Goal: Information Seeking & Learning: Understand process/instructions

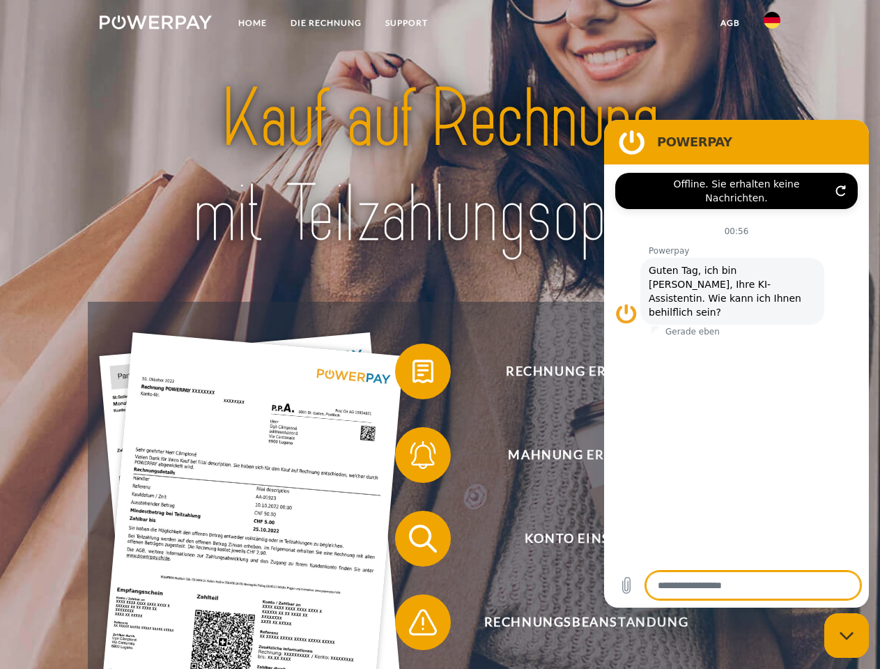
click at [155, 24] on img at bounding box center [156, 22] width 112 height 14
click at [772, 24] on img at bounding box center [772, 20] width 17 height 17
click at [730, 23] on link "agb" at bounding box center [730, 22] width 43 height 25
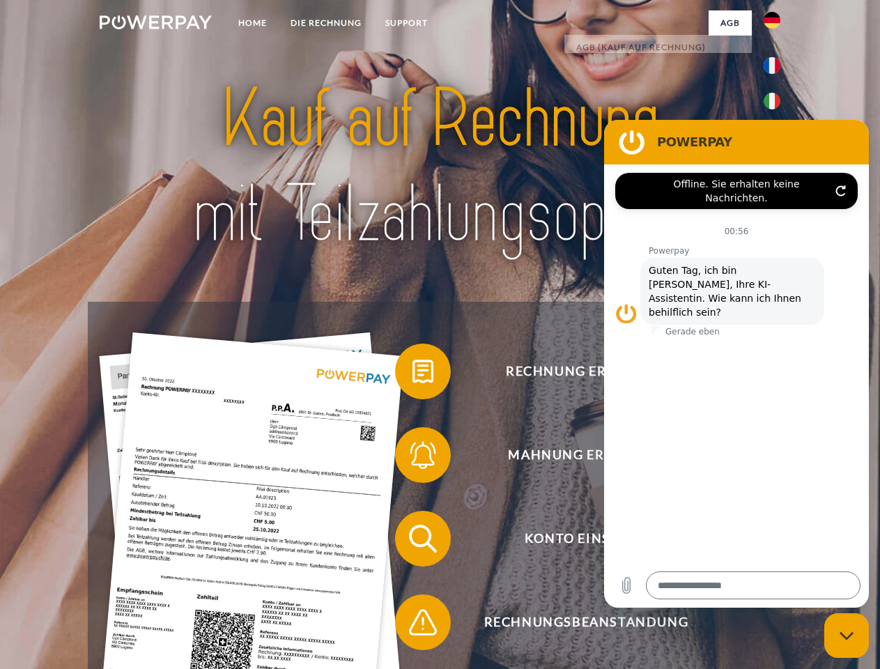
click at [413, 374] on span at bounding box center [402, 372] width 70 height 70
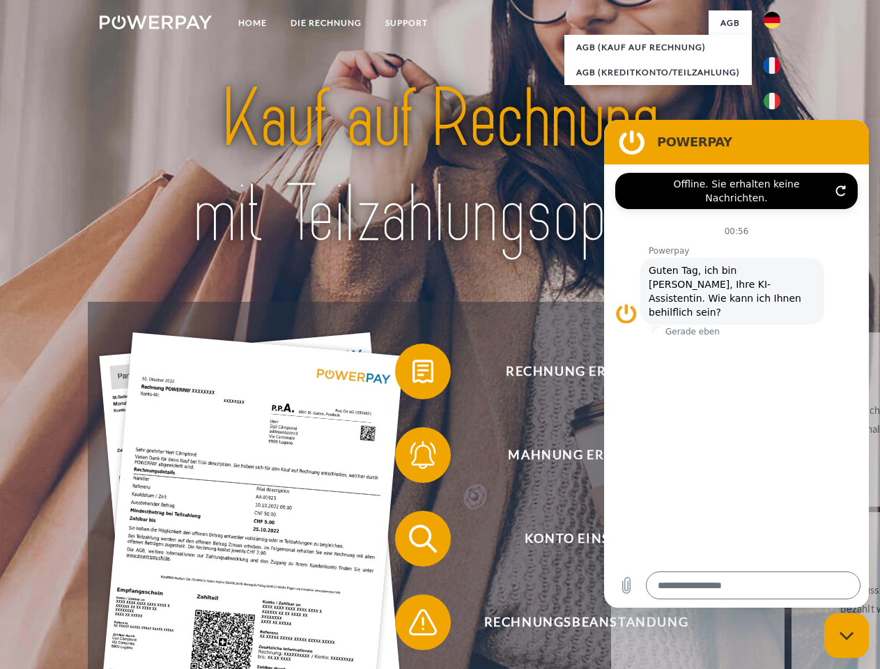
click at [413, 458] on span at bounding box center [402, 455] width 70 height 70
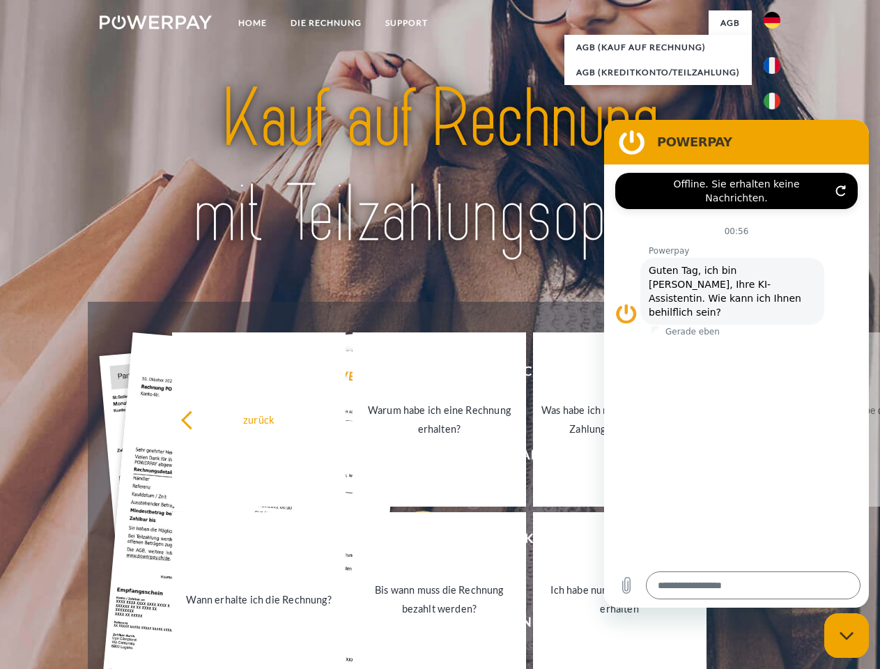
click at [413, 542] on link "Bis wann muss die Rechnung bezahlt werden?" at bounding box center [440, 599] width 174 height 174
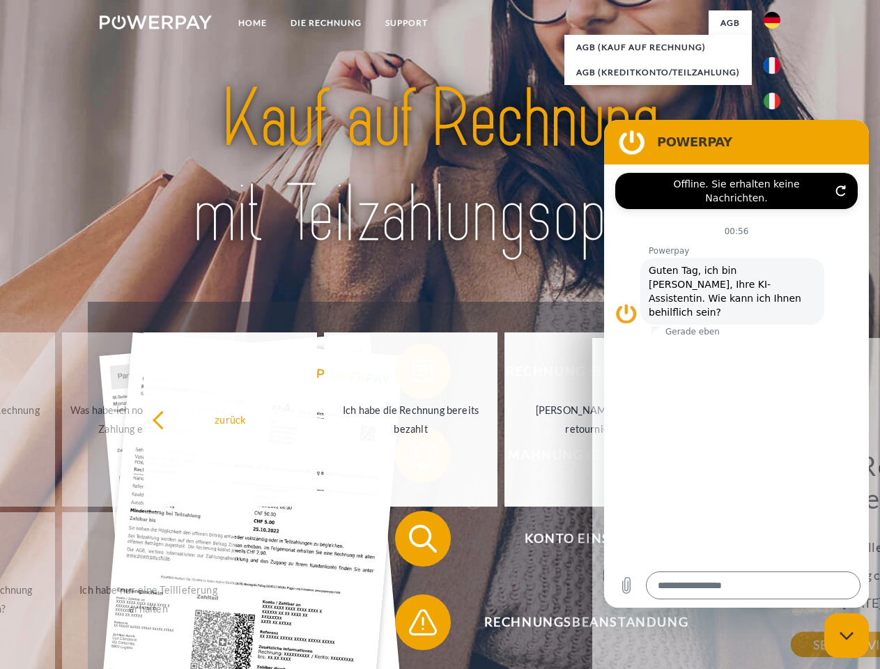
click at [413, 625] on span at bounding box center [402, 623] width 70 height 70
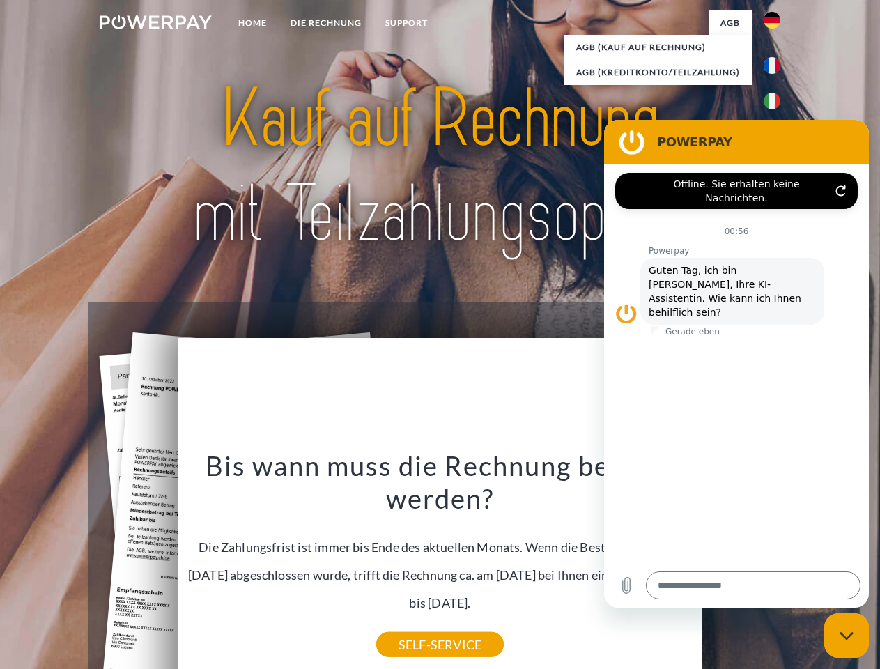
click at [847, 636] on icon "Messaging-Fenster schließen" at bounding box center [847, 636] width 15 height 9
type textarea "*"
